Goal: Task Accomplishment & Management: Manage account settings

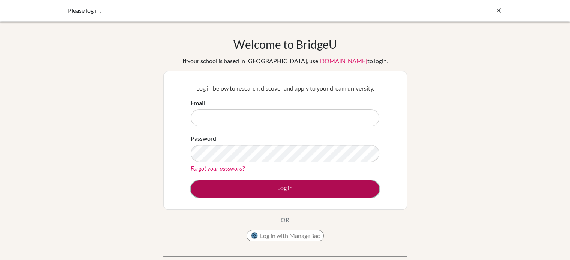
click at [316, 193] on button "Log in" at bounding box center [285, 189] width 189 height 17
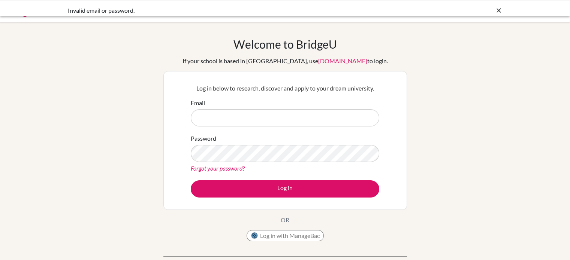
drag, startPoint x: 0, startPoint y: 0, endPoint x: 287, endPoint y: 109, distance: 307.1
click at [287, 109] on input "Email" at bounding box center [285, 117] width 189 height 17
click at [280, 115] on input "Email" at bounding box center [285, 117] width 189 height 17
click at [252, 129] on form "Email Password Forgot your password? Log in" at bounding box center [285, 148] width 189 height 99
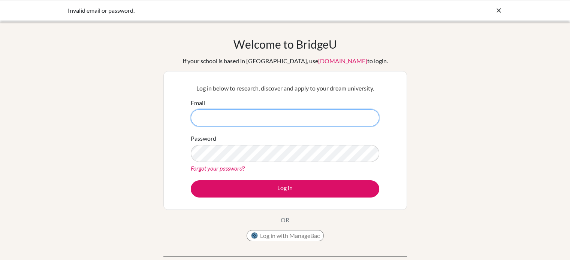
click at [254, 120] on input "Email" at bounding box center [285, 117] width 189 height 17
type input "josecastro@macrisschool.org"
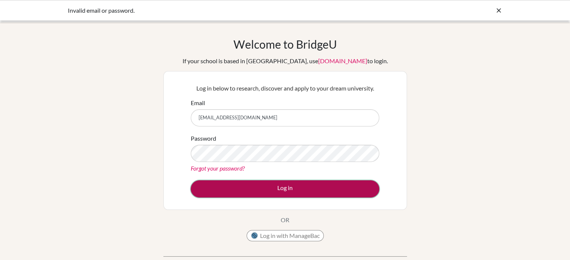
click at [272, 187] on button "Log in" at bounding box center [285, 189] width 189 height 17
